Goal: Check status: Check status

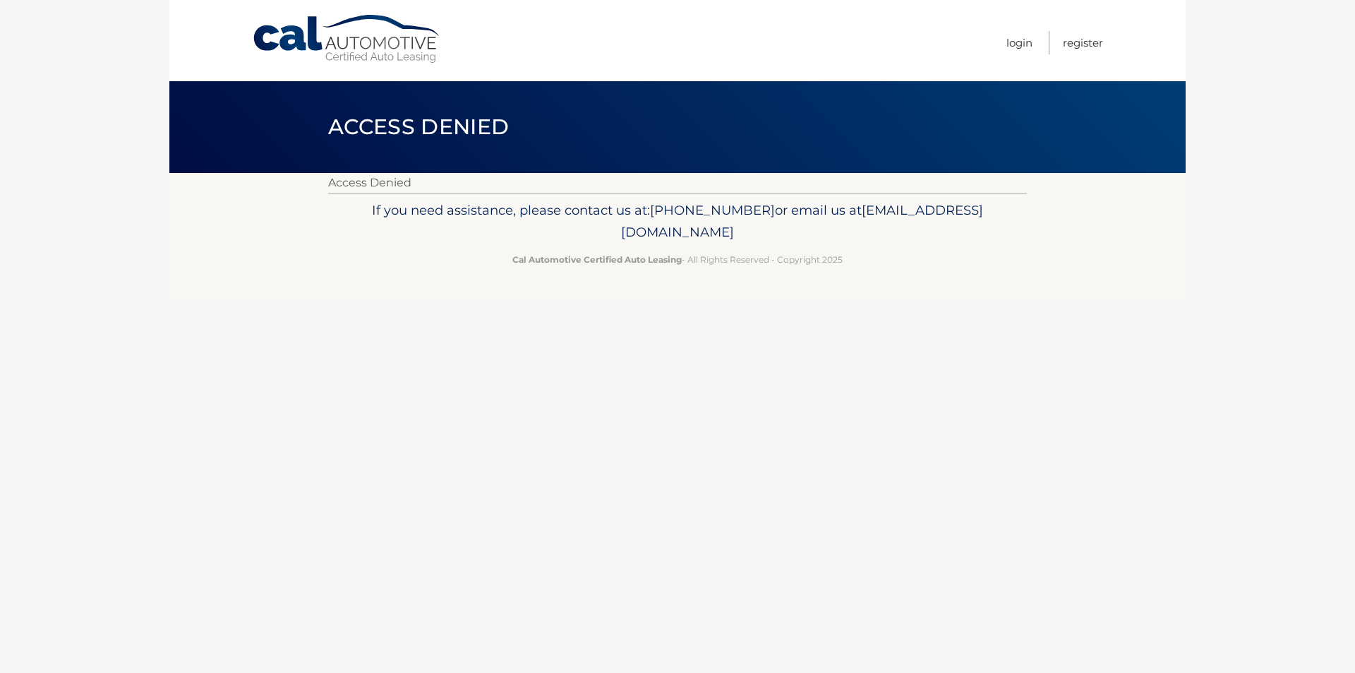
click at [365, 59] on link "Cal Automotive" at bounding box center [347, 39] width 191 height 50
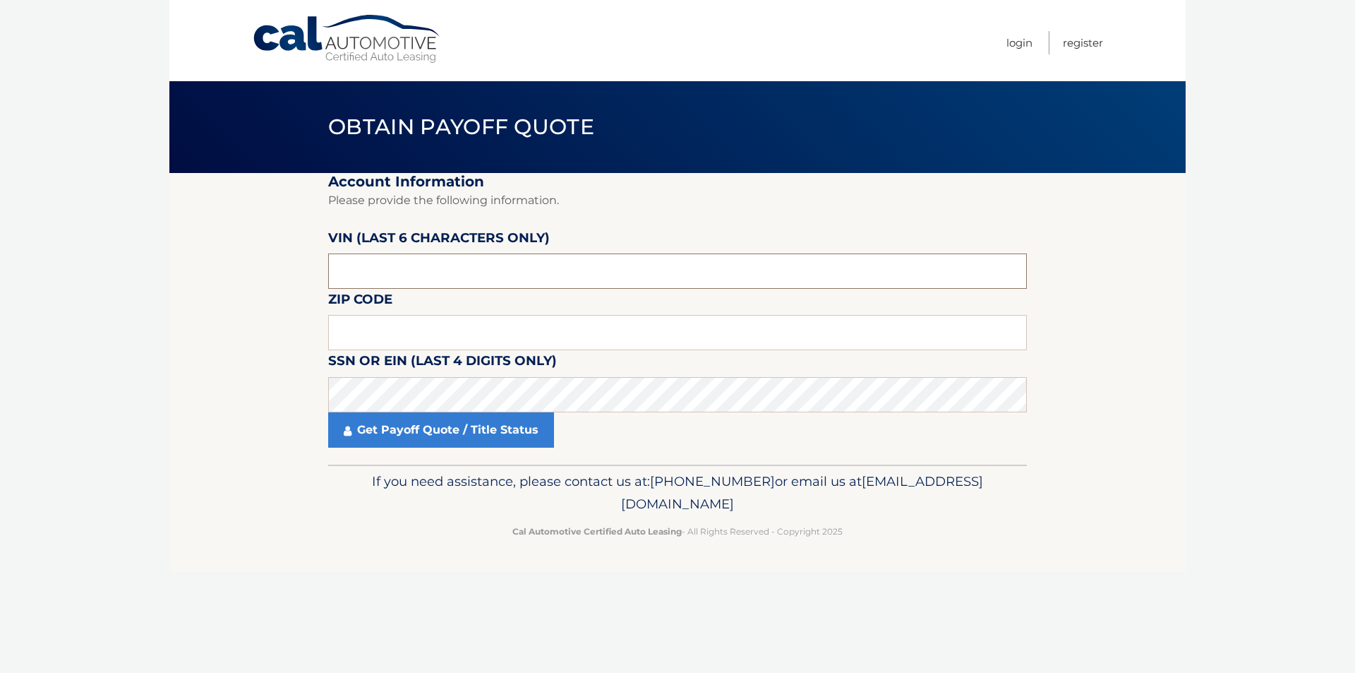
click at [574, 279] on input "text" at bounding box center [677, 270] width 699 height 35
click at [193, 355] on section "Account Information Please provide the following information. [PERSON_NAME] (la…" at bounding box center [677, 318] width 1016 height 291
click at [235, 370] on section "Account Information Please provide the following information. [PERSON_NAME] (la…" at bounding box center [677, 318] width 1016 height 291
click at [558, 338] on input "text" at bounding box center [677, 332] width 699 height 35
type input "15226"
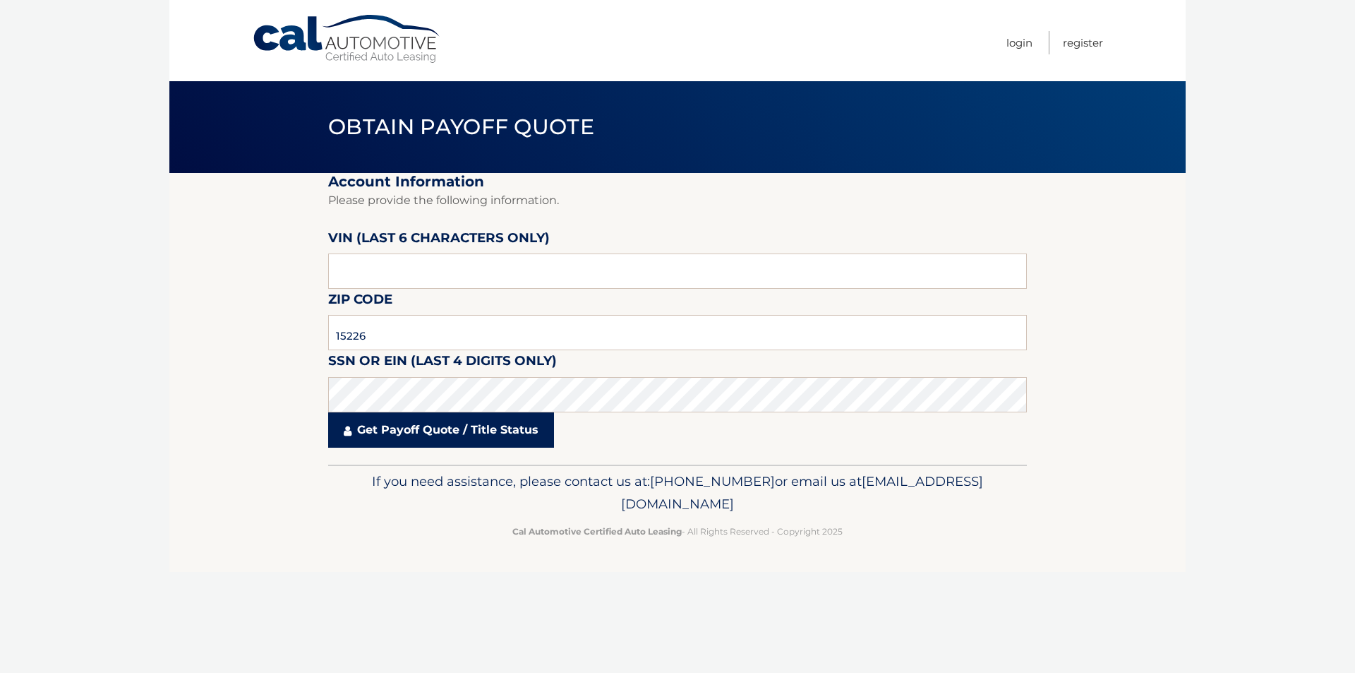
click at [366, 423] on link "Get Payoff Quote / Title Status" at bounding box center [441, 429] width 226 height 35
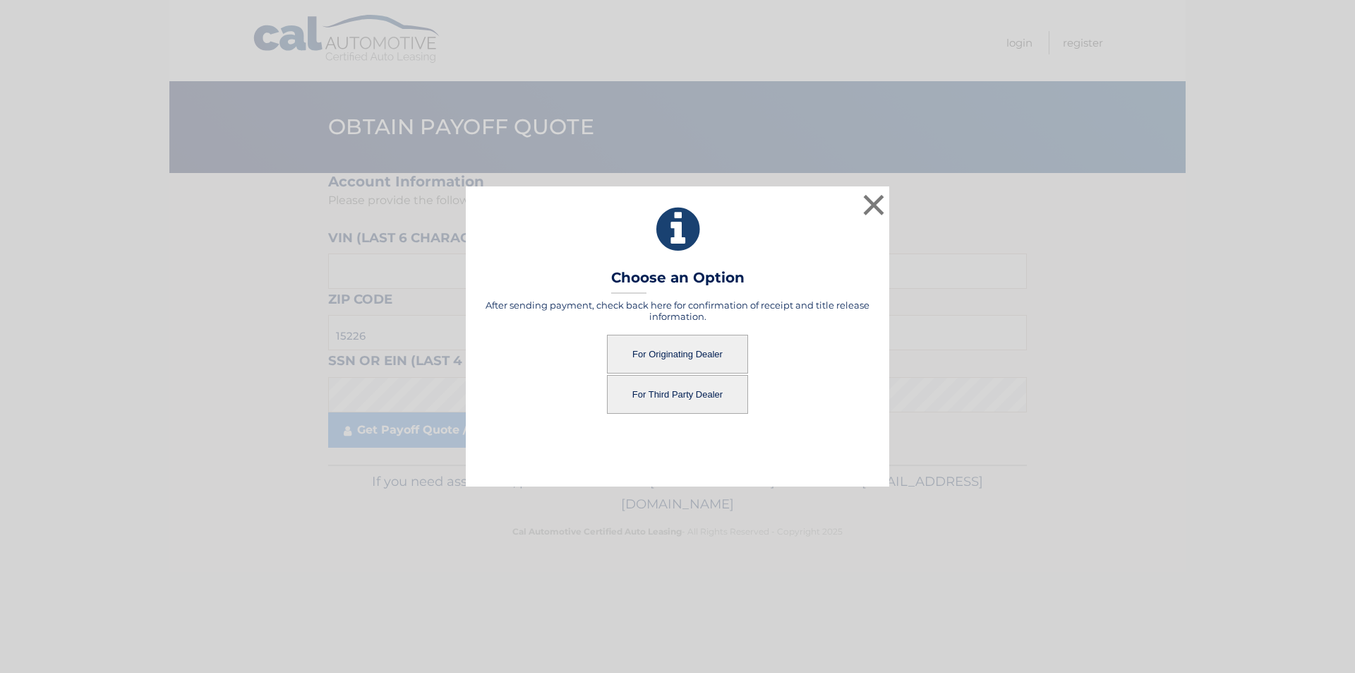
click at [728, 342] on button "For Originating Dealer" at bounding box center [677, 354] width 141 height 39
click at [687, 351] on button "For Originating Dealer" at bounding box center [677, 354] width 141 height 39
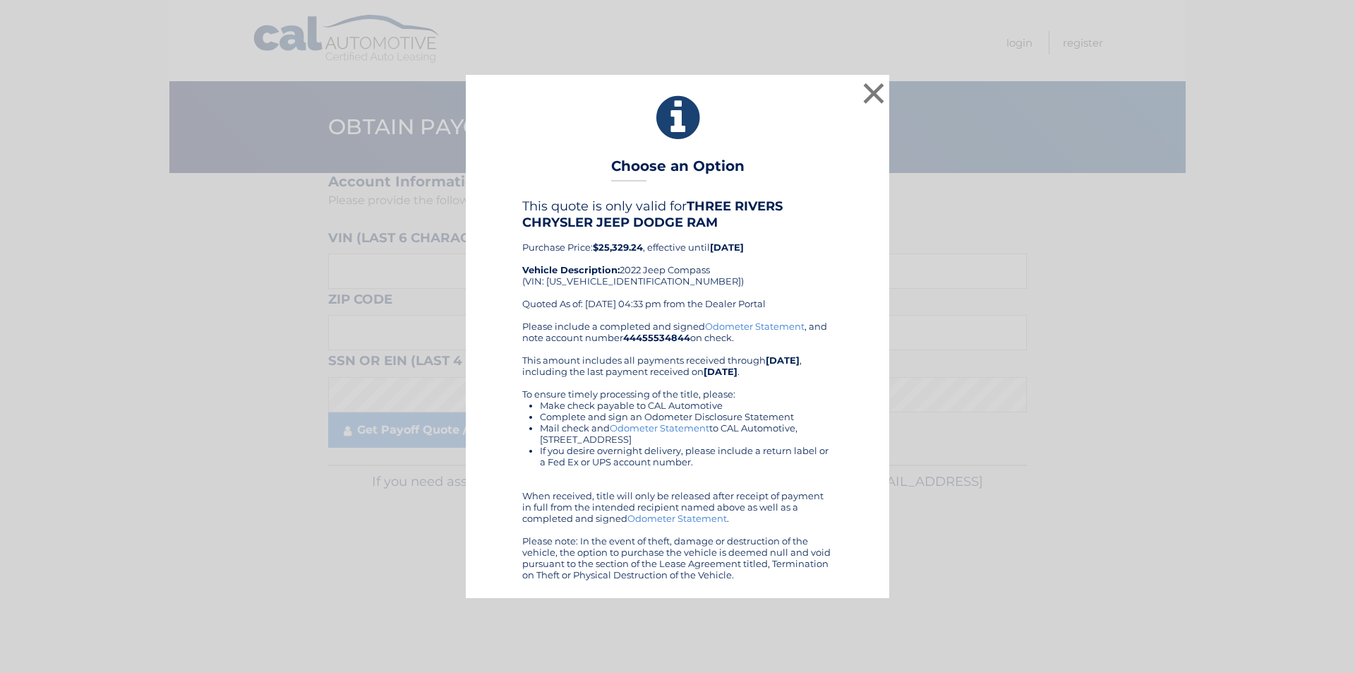
click at [622, 286] on div "This quote is only valid for THREE RIVERS CHRYSLER JEEP DODGE RAM Purchase Pric…" at bounding box center [677, 258] width 311 height 121
copy div "3C4NJDCB5NT193375"
